Goal: Task Accomplishment & Management: Complete application form

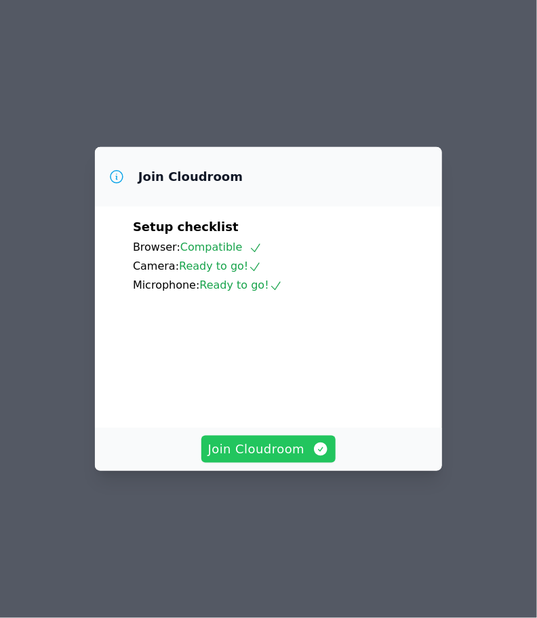
click at [301, 459] on span "Join Cloudroom" at bounding box center [268, 449] width 121 height 19
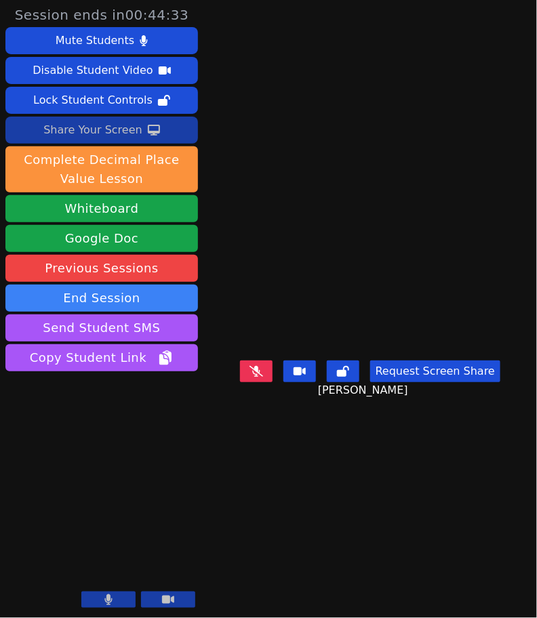
click at [84, 132] on div "Share Your Screen" at bounding box center [92, 130] width 99 height 22
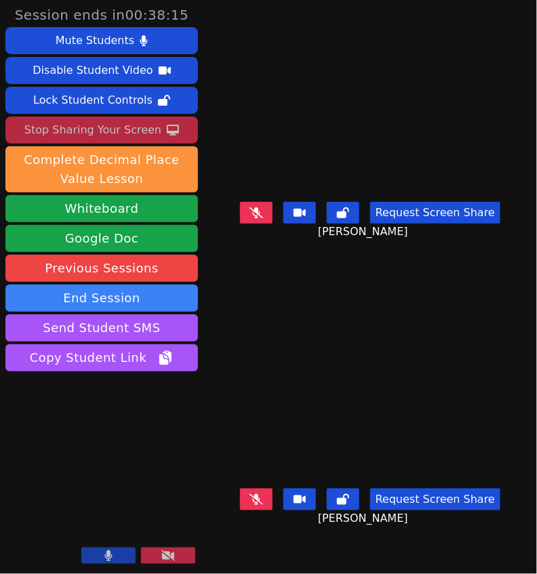
click at [263, 218] on icon at bounding box center [257, 213] width 14 height 11
click at [106, 556] on icon at bounding box center [108, 556] width 8 height 11
click at [106, 556] on icon at bounding box center [109, 556] width 14 height 11
click at [267, 218] on button at bounding box center [256, 213] width 33 height 22
click at [106, 555] on icon at bounding box center [108, 556] width 7 height 11
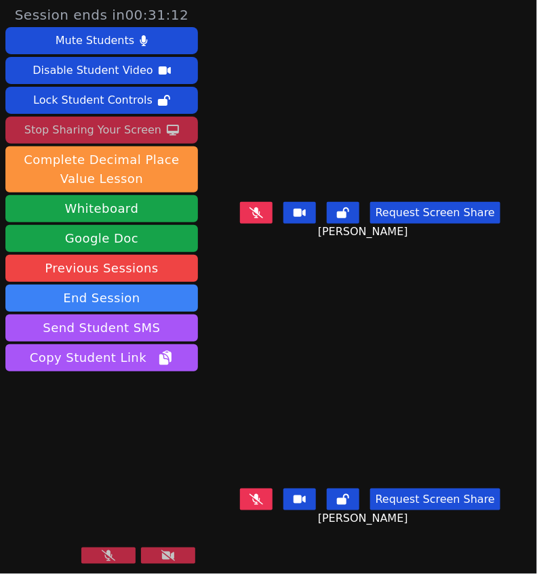
click at [112, 557] on icon at bounding box center [109, 556] width 14 height 11
click at [107, 558] on icon at bounding box center [108, 556] width 7 height 11
click at [107, 557] on icon at bounding box center [109, 556] width 14 height 11
click at [103, 556] on button at bounding box center [108, 556] width 54 height 16
click at [103, 556] on icon at bounding box center [109, 556] width 14 height 11
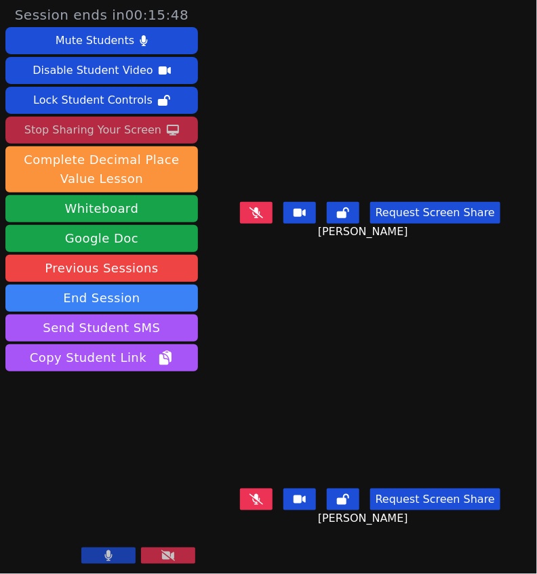
click at [105, 549] on button at bounding box center [108, 556] width 54 height 16
click at [102, 562] on icon at bounding box center [109, 556] width 14 height 11
click at [252, 224] on button at bounding box center [256, 213] width 33 height 22
click at [99, 557] on button at bounding box center [108, 556] width 54 height 16
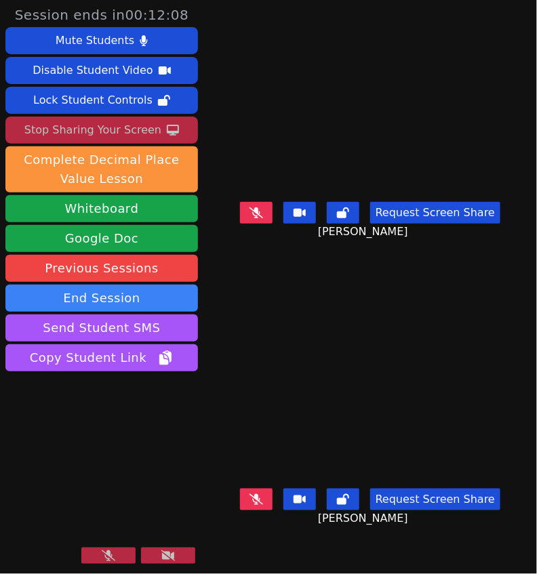
click at [102, 555] on icon at bounding box center [109, 556] width 14 height 11
click at [102, 555] on button at bounding box center [108, 556] width 54 height 16
click at [102, 555] on icon at bounding box center [109, 556] width 14 height 11
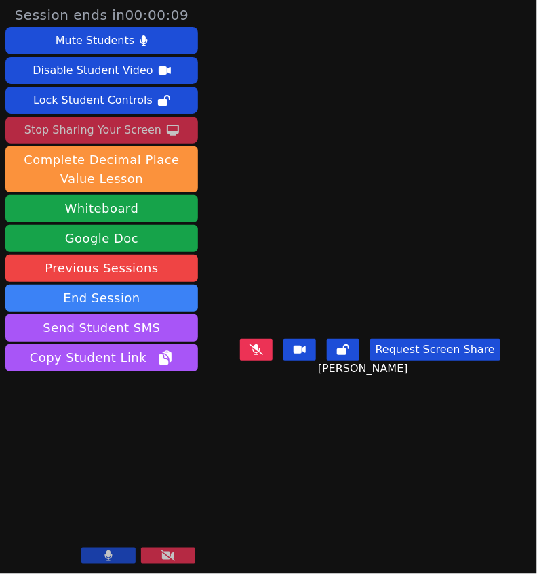
click at [106, 555] on icon at bounding box center [108, 556] width 8 height 11
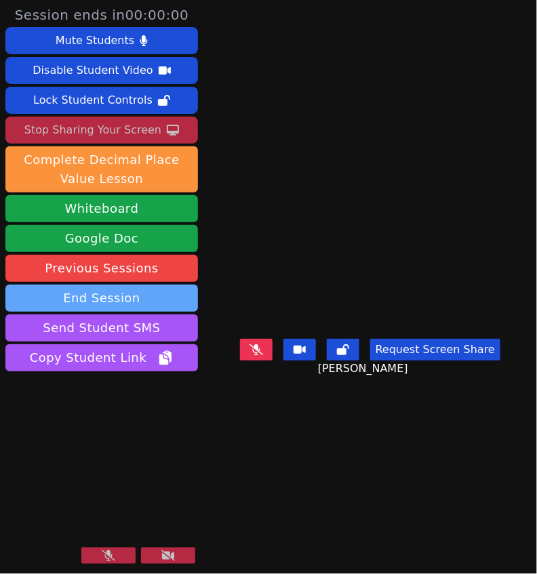
click at [123, 298] on button "End Session" at bounding box center [101, 298] width 193 height 27
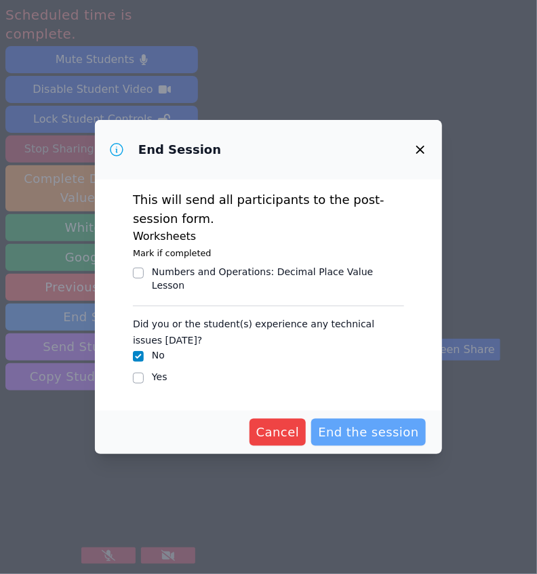
click at [359, 423] on span "End the session" at bounding box center [368, 432] width 101 height 19
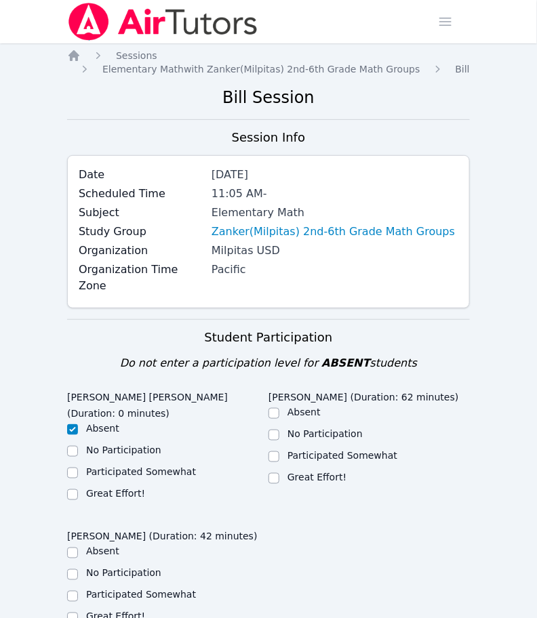
click at [305, 472] on label "Great Effort!" at bounding box center [317, 477] width 59 height 11
click at [279, 473] on input "Great Effort!" at bounding box center [274, 478] width 11 height 11
checkbox input "true"
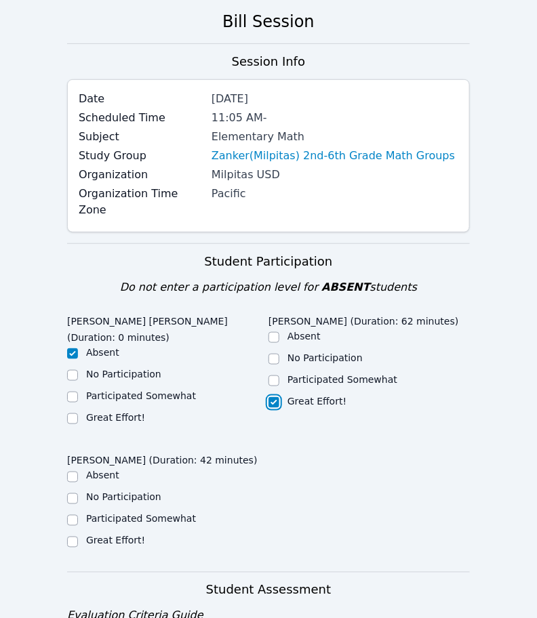
scroll to position [82, 0]
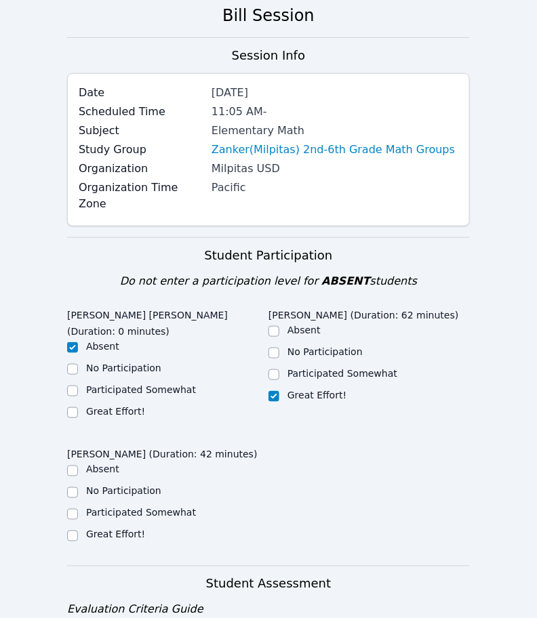
click at [154, 508] on label "Participated Somewhat" at bounding box center [141, 513] width 110 height 11
click at [78, 509] on input "Participated Somewhat" at bounding box center [72, 514] width 11 height 11
checkbox input "true"
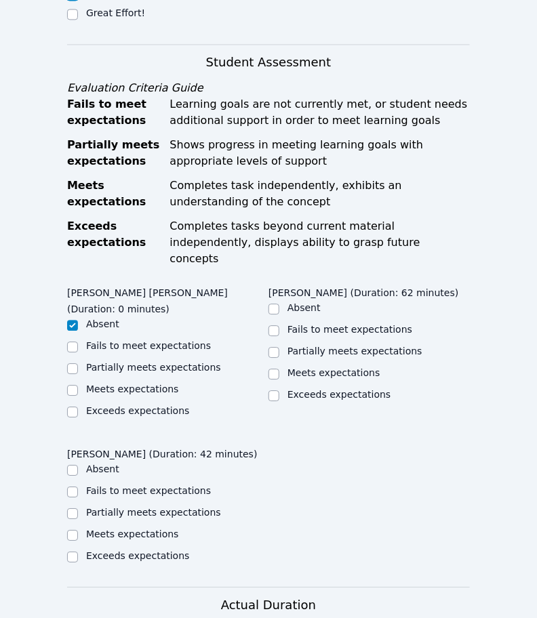
scroll to position [628, 0]
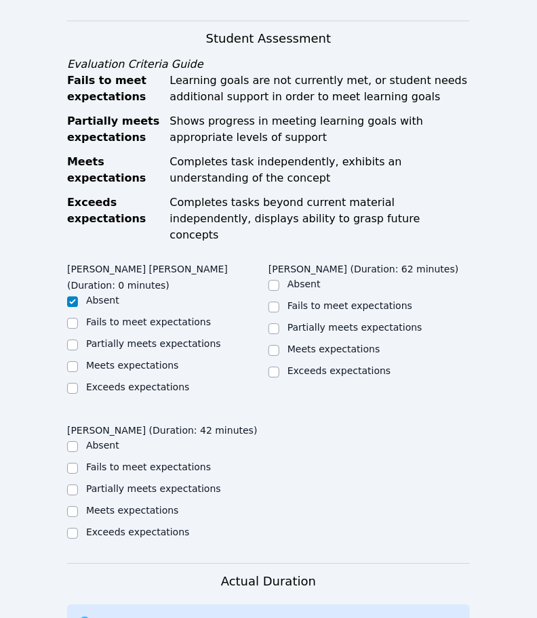
click at [333, 348] on div "[PERSON_NAME] (Duration: 62 minutes) Absent Fails to meet expectations Partiall…" at bounding box center [369, 333] width 201 height 153
click at [323, 366] on label "Exceeds expectations" at bounding box center [339, 371] width 103 height 11
click at [279, 367] on input "Exceeds expectations" at bounding box center [274, 372] width 11 height 11
checkbox input "true"
click at [121, 505] on label "Meets expectations" at bounding box center [132, 510] width 93 height 11
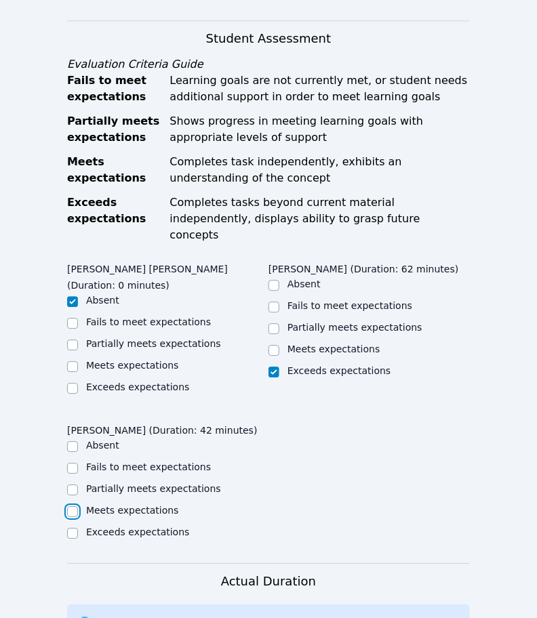
click at [78, 507] on input "Meets expectations" at bounding box center [72, 512] width 11 height 11
checkbox input "true"
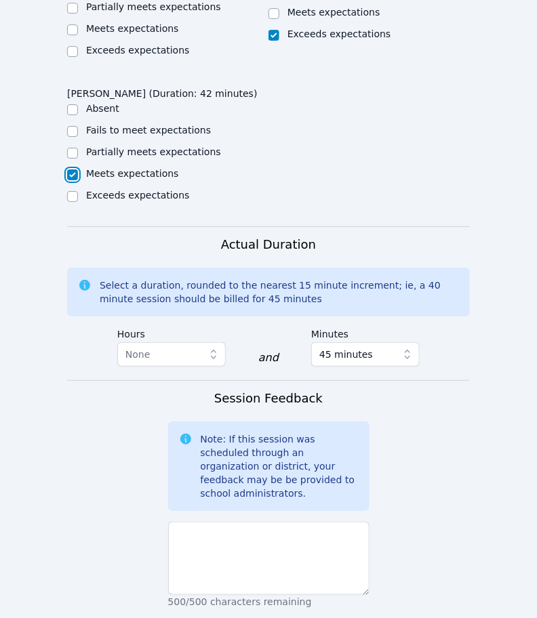
scroll to position [1141, 0]
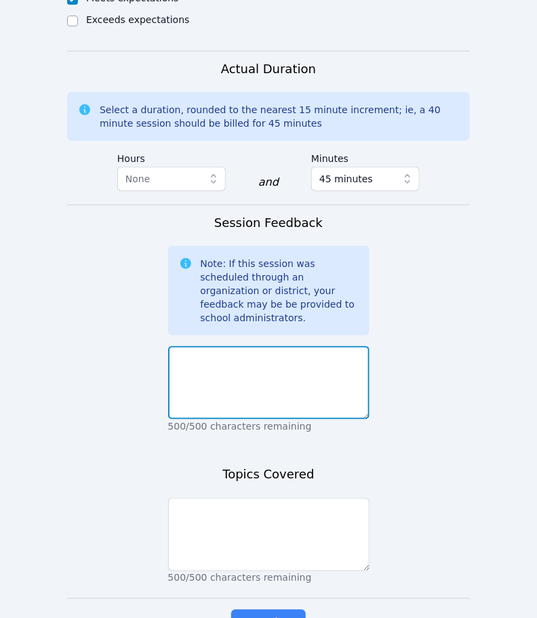
click at [229, 349] on textarea at bounding box center [268, 383] width 201 height 73
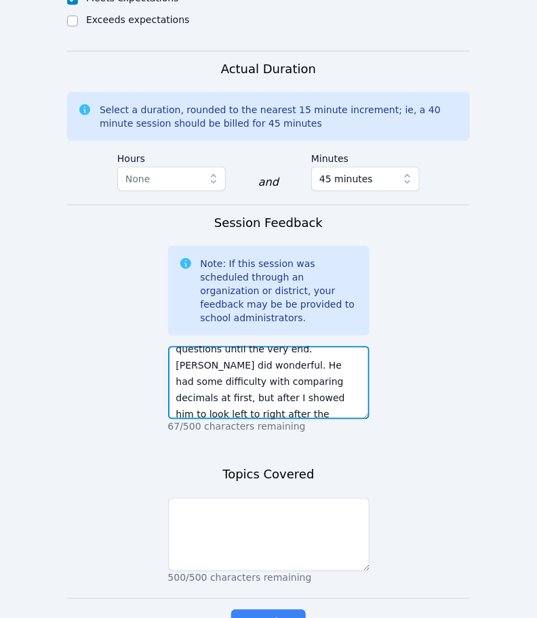
scroll to position [123, 0]
type textarea "[PERSON_NAME] did not participate for more than half the class. If I tried to u…"
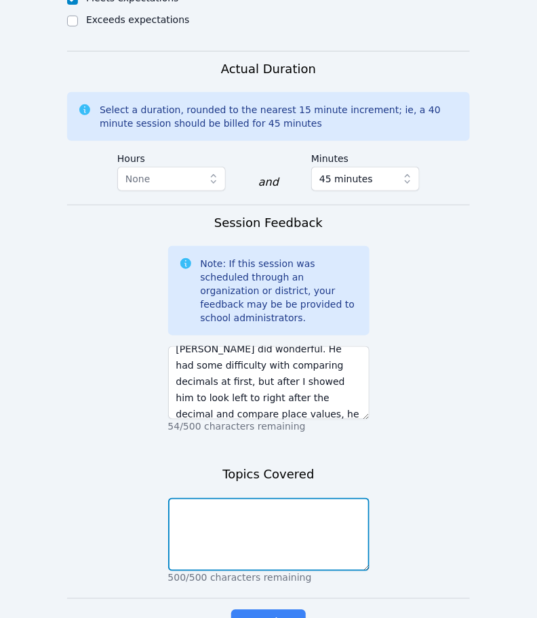
click at [260, 498] on textarea at bounding box center [268, 534] width 201 height 73
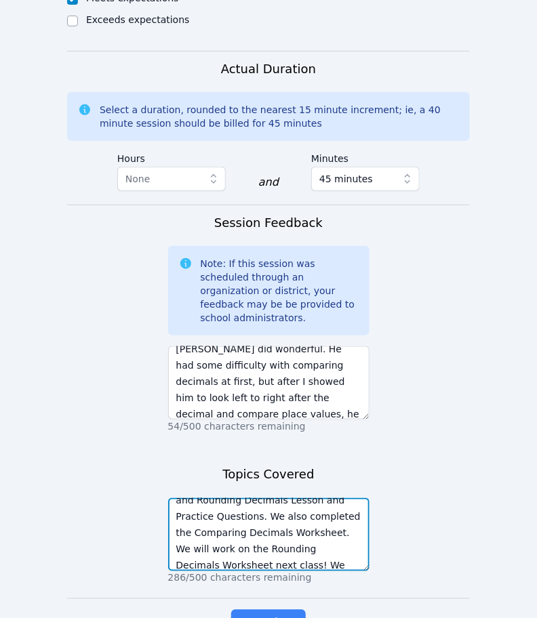
scroll to position [42, 0]
type textarea "[DATE] we completed the Comparing and Rounding Decimals Lesson and Practice Que…"
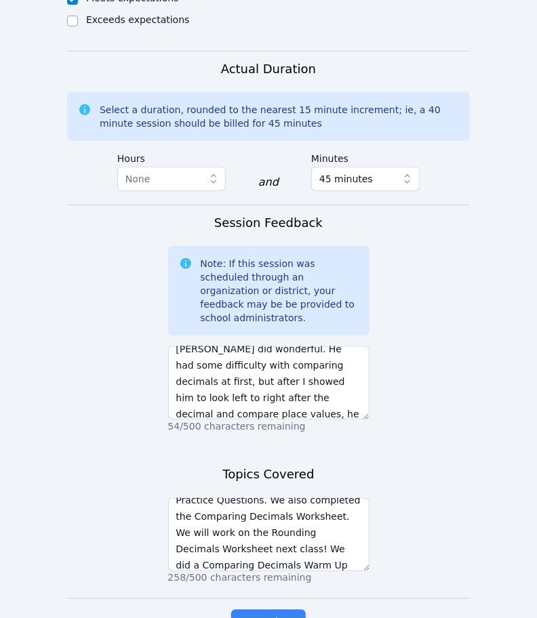
click at [283, 614] on span "Complete" at bounding box center [268, 623] width 61 height 19
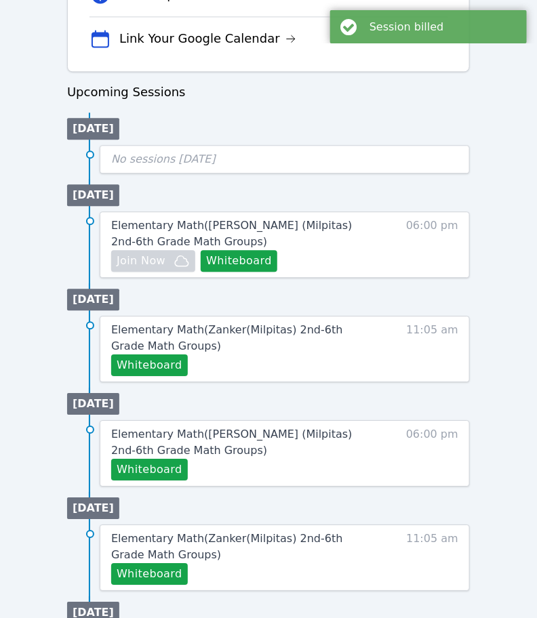
scroll to position [604, 0]
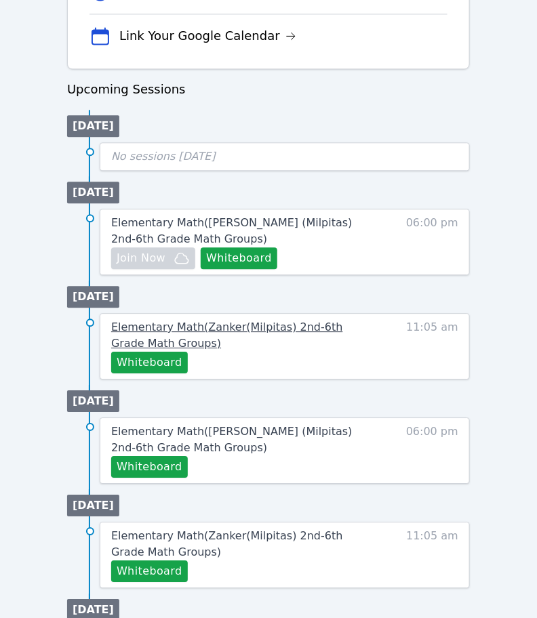
click at [190, 321] on span "Elementary Math ( Zanker(Milpitas) 2nd-6th Grade Math Groups )" at bounding box center [227, 335] width 232 height 29
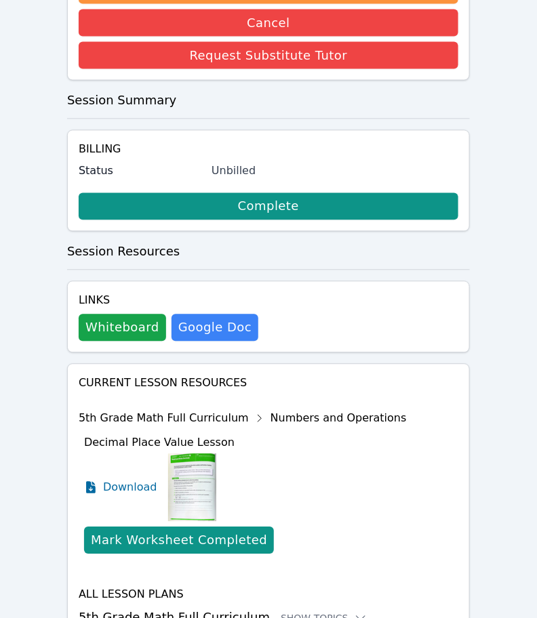
scroll to position [529, 0]
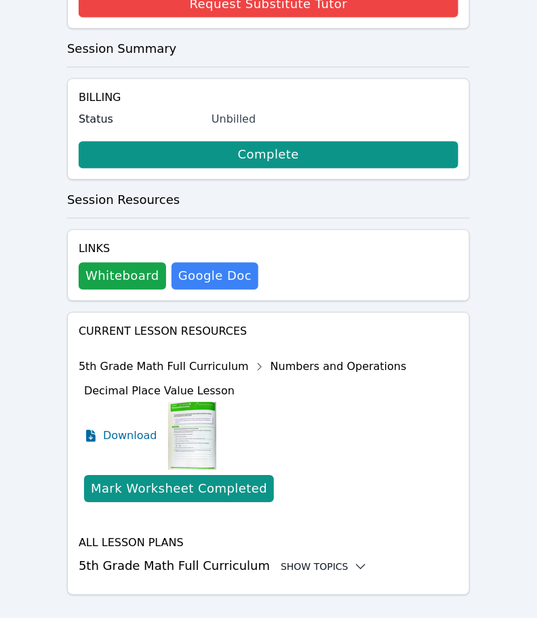
click at [333, 561] on div "Show Topics" at bounding box center [324, 568] width 87 height 14
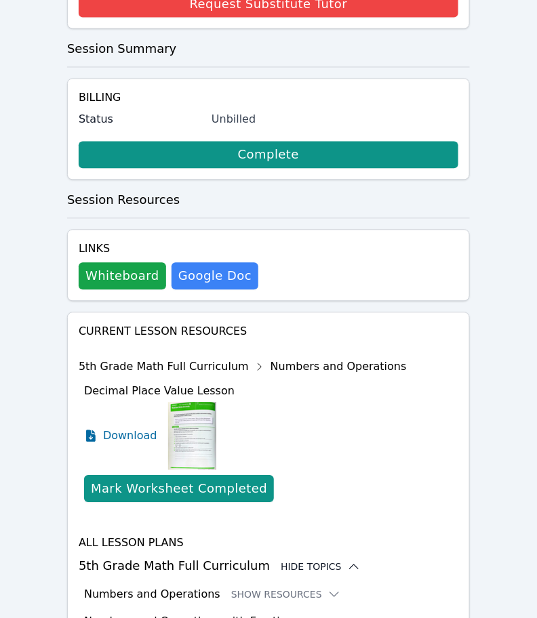
scroll to position [594, 0]
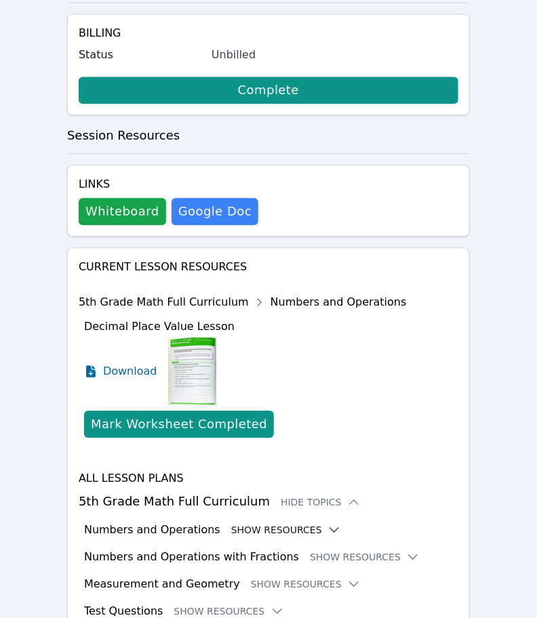
click at [302, 524] on button "Show Resources" at bounding box center [286, 531] width 110 height 14
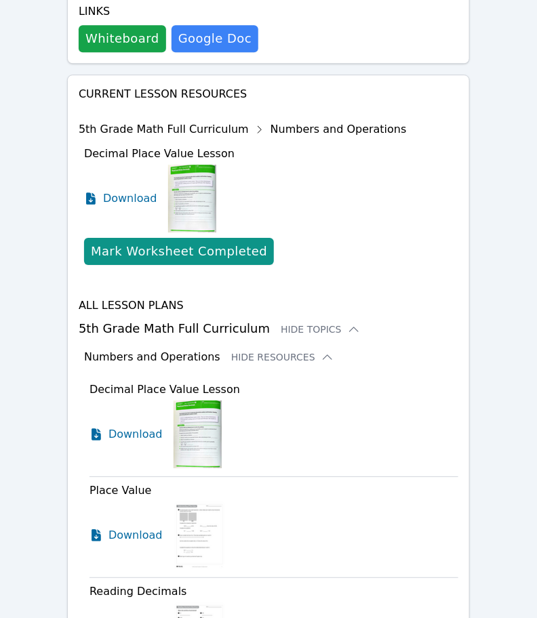
scroll to position [747, 0]
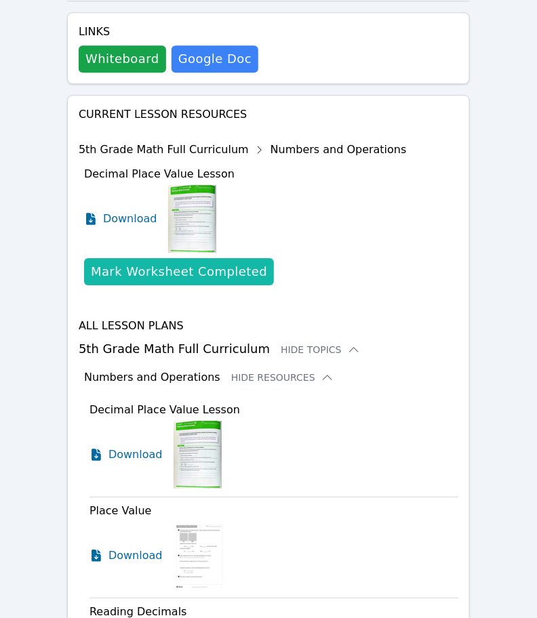
click at [175, 262] on div "Mark Worksheet Completed" at bounding box center [179, 271] width 176 height 19
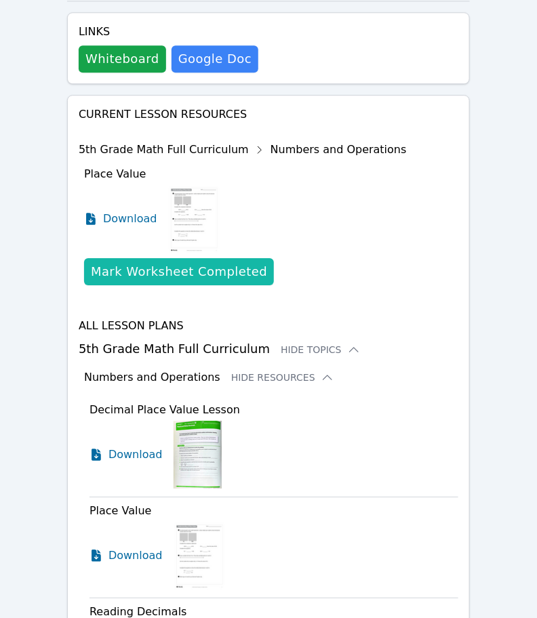
click at [175, 262] on div "Mark Worksheet Completed" at bounding box center [179, 271] width 176 height 19
click at [177, 262] on div "Mark Worksheet Completed" at bounding box center [179, 271] width 176 height 19
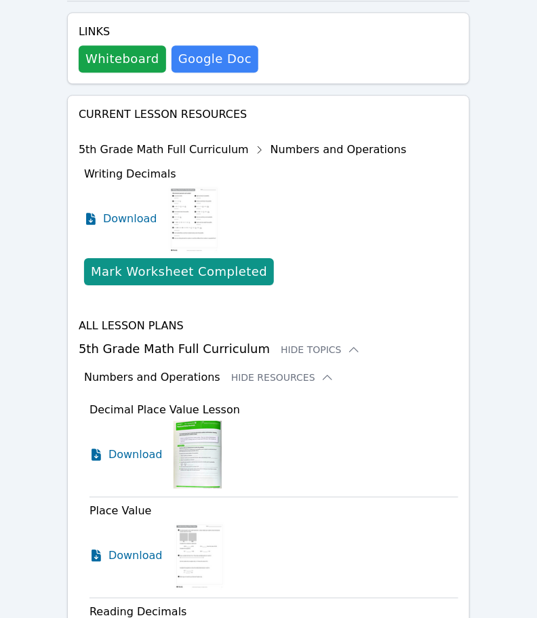
click at [177, 262] on div "Mark Worksheet Completed" at bounding box center [179, 271] width 176 height 19
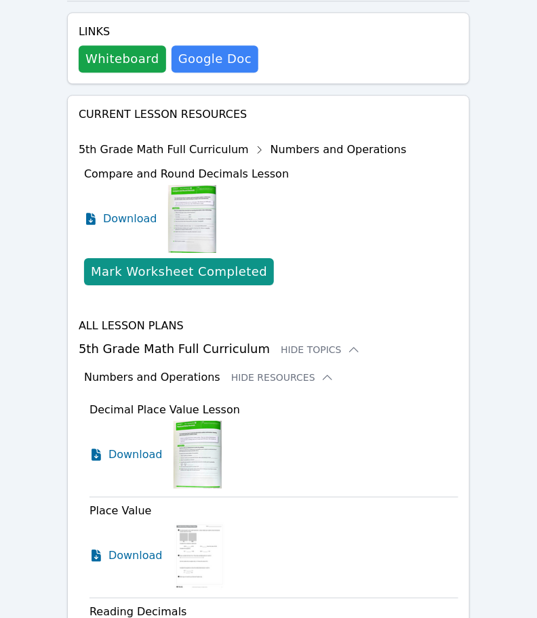
click at [177, 262] on div "Mark Worksheet Completed" at bounding box center [179, 271] width 176 height 19
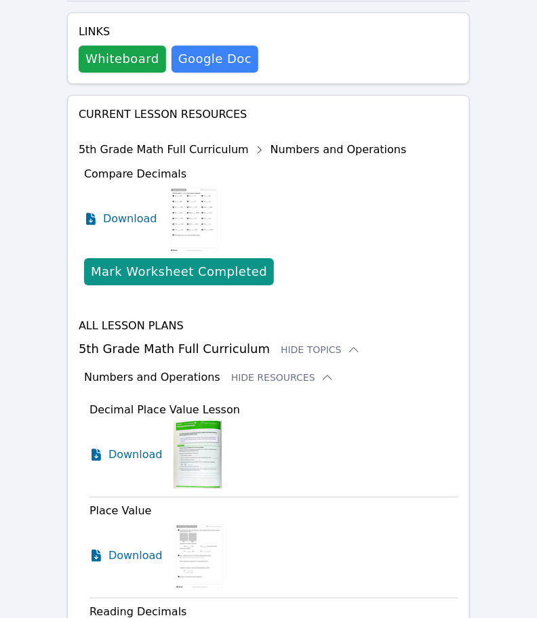
click at [177, 262] on div "Mark Worksheet Completed" at bounding box center [179, 271] width 176 height 19
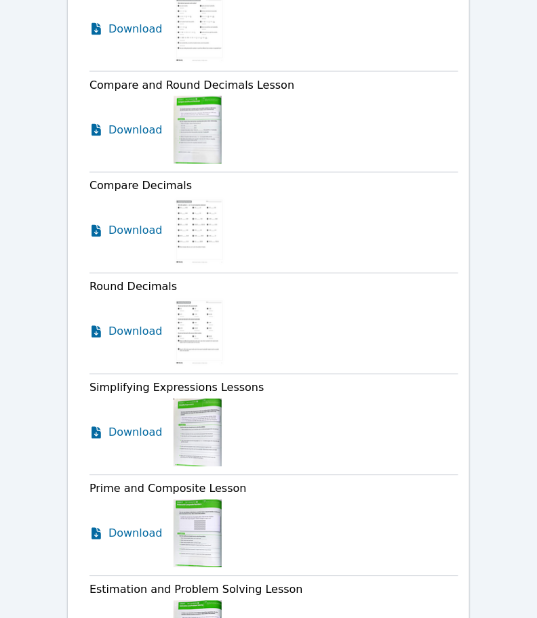
scroll to position [1511, 0]
